Goal: Task Accomplishment & Management: Manage account settings

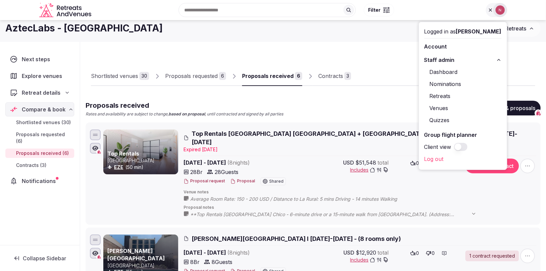
scroll to position [12, 0]
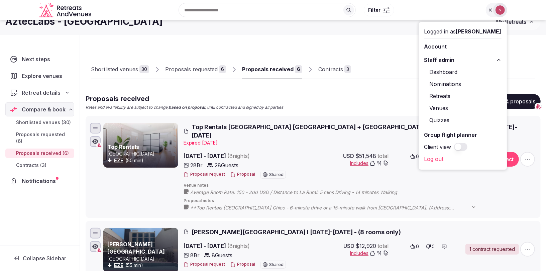
click at [497, 244] on div "1 contract requested" at bounding box center [493, 249] width 54 height 11
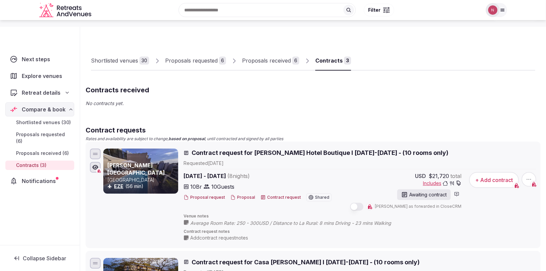
scroll to position [21, 0]
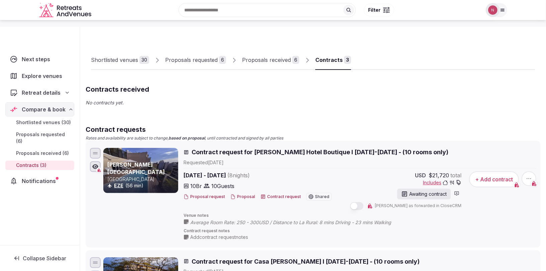
click at [530, 179] on icon "button" at bounding box center [529, 178] width 7 height 7
click at [491, 139] on button "Withdraw contract request" at bounding box center [501, 137] width 75 height 11
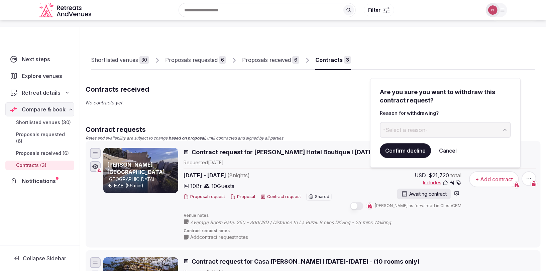
click at [445, 149] on button "Cancel" at bounding box center [448, 150] width 28 height 15
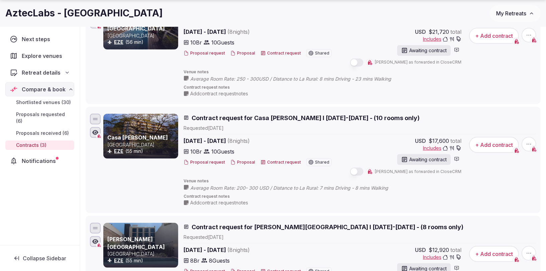
scroll to position [211, 0]
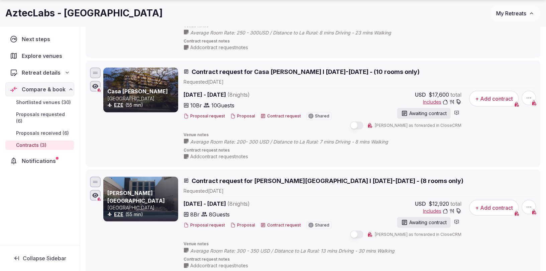
click at [524, 206] on span "button" at bounding box center [529, 207] width 15 height 15
click at [491, 167] on button "Withdraw contract request" at bounding box center [501, 165] width 75 height 11
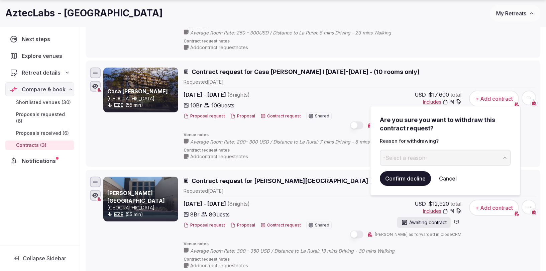
click at [395, 155] on span "-Select a reason-" at bounding box center [405, 157] width 44 height 7
click at [410, 157] on input "**********" at bounding box center [440, 158] width 120 height 16
type input "**********"
click at [406, 180] on button "Confirm decline" at bounding box center [405, 178] width 51 height 15
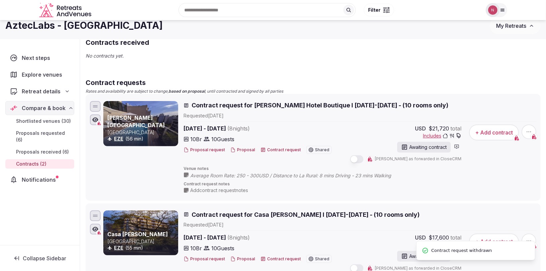
scroll to position [0, 0]
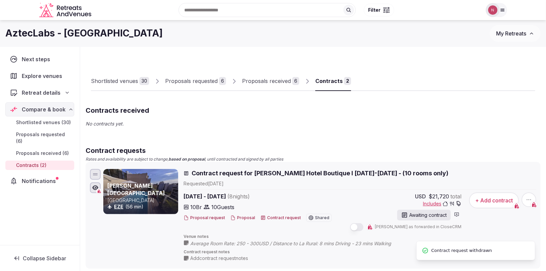
click at [267, 80] on div "Proposals received" at bounding box center [266, 81] width 49 height 8
